Goal: Find specific page/section: Find specific page/section

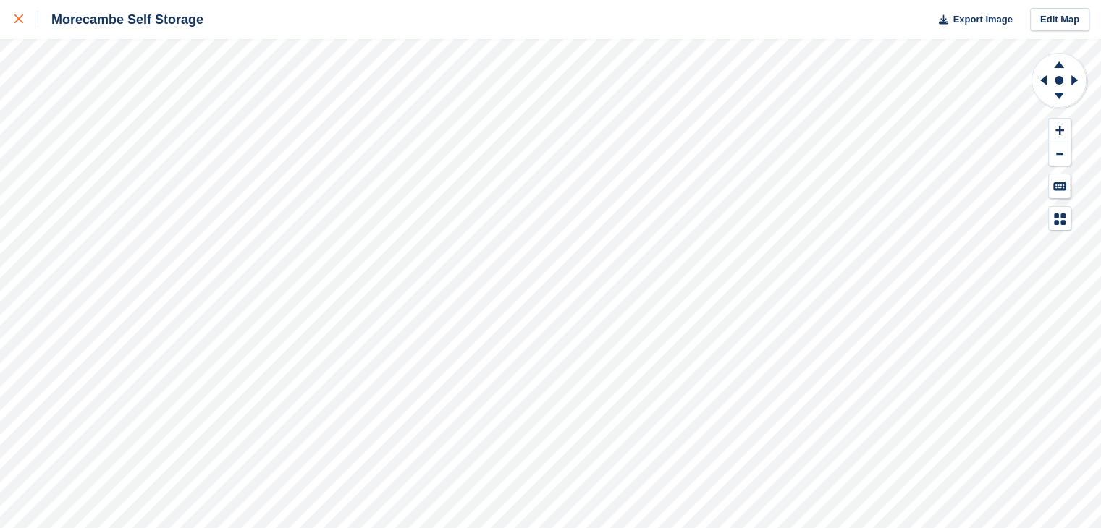
click at [7, 13] on link at bounding box center [19, 19] width 38 height 39
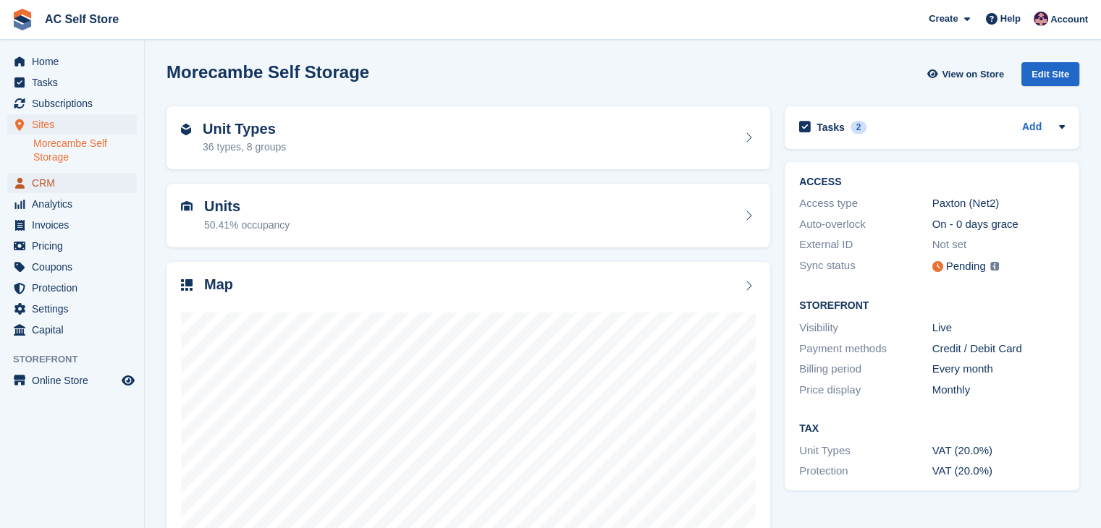
click at [86, 193] on span "CRM" at bounding box center [75, 183] width 87 height 20
